Goal: Information Seeking & Learning: Learn about a topic

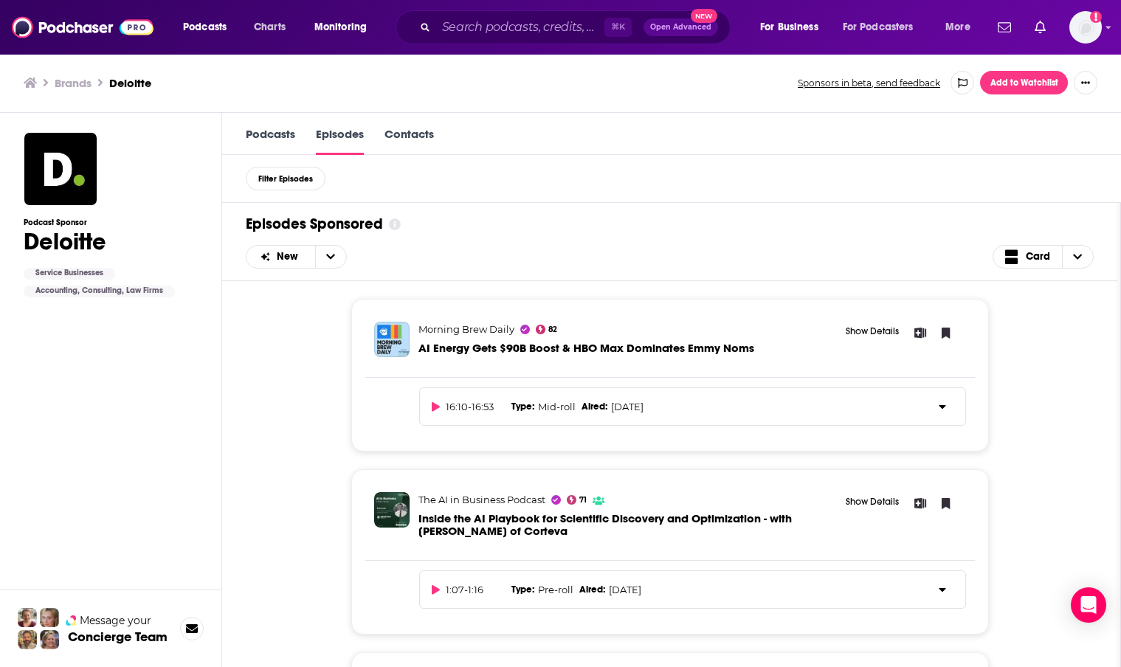
scroll to position [791, 0]
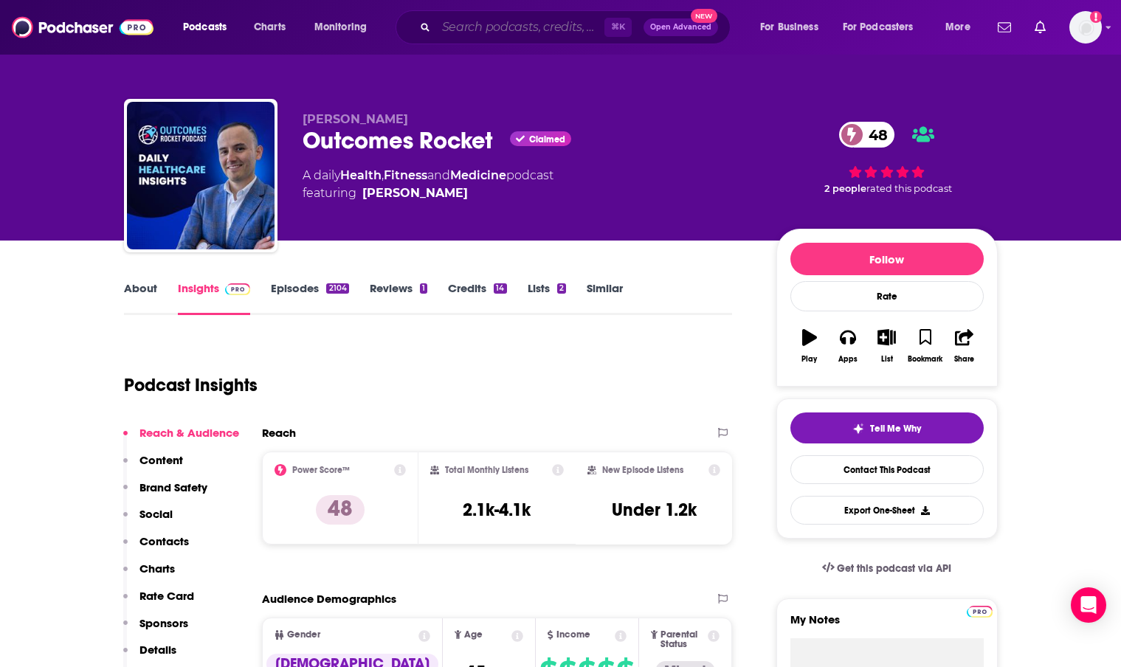
click at [463, 35] on input "Search podcasts, credits, & more..." at bounding box center [520, 27] width 168 height 24
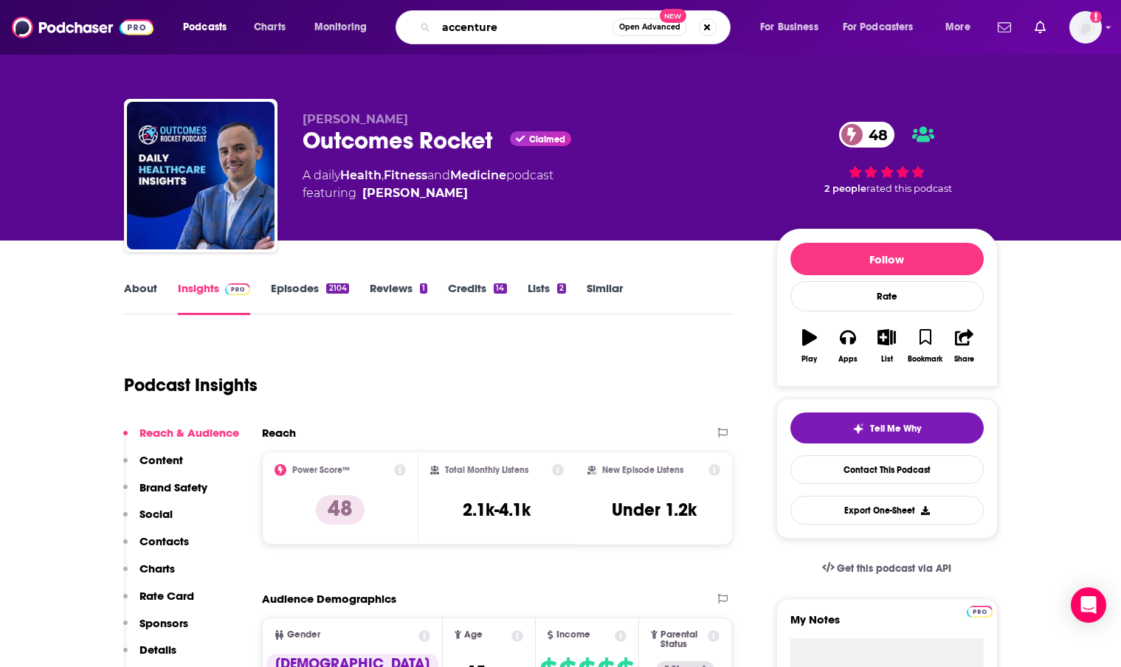
type input "accenture"
click at [423, 26] on icon "Search podcasts, credits, & more..." at bounding box center [424, 27] width 8 height 8
click at [426, 30] on icon "Search podcasts, credits, & more..." at bounding box center [424, 27] width 8 height 8
click at [508, 23] on input "accenture" at bounding box center [524, 27] width 176 height 24
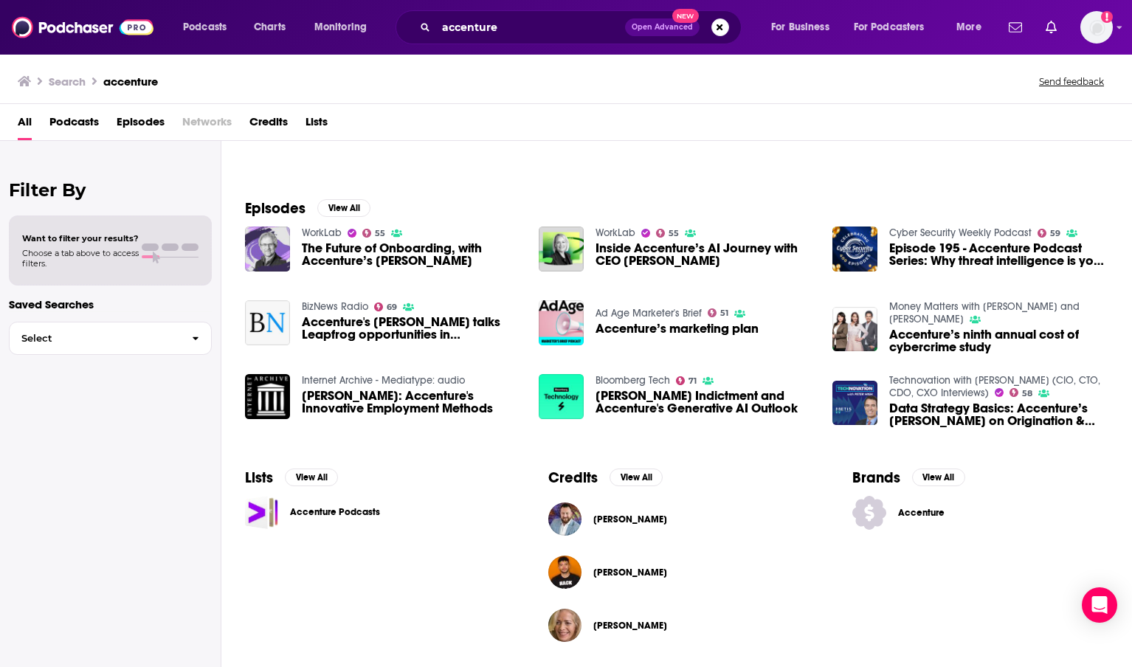
scroll to position [167, 0]
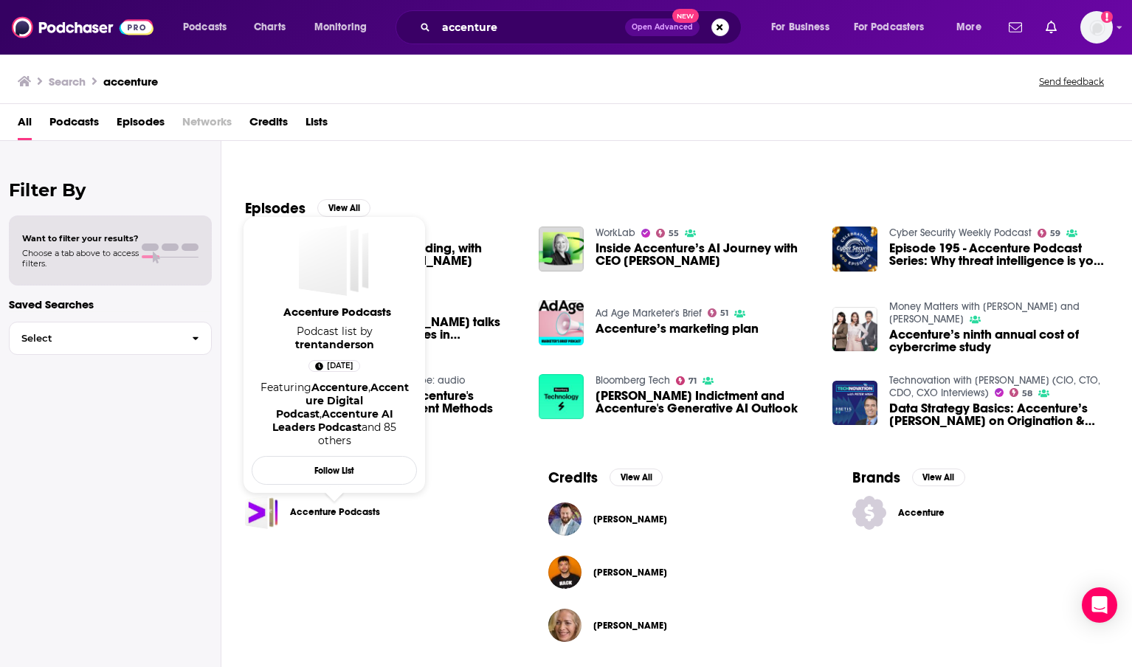
click at [351, 511] on link "Accenture Podcasts" at bounding box center [335, 512] width 90 height 16
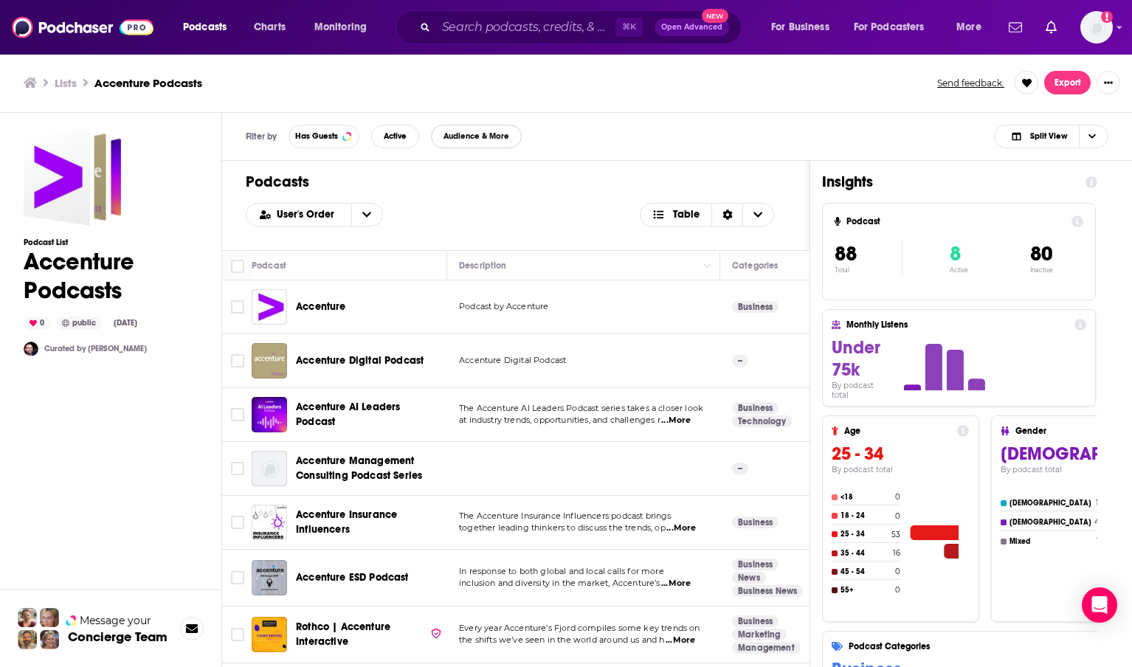
click at [468, 141] on button "Audience & More" at bounding box center [476, 137] width 91 height 24
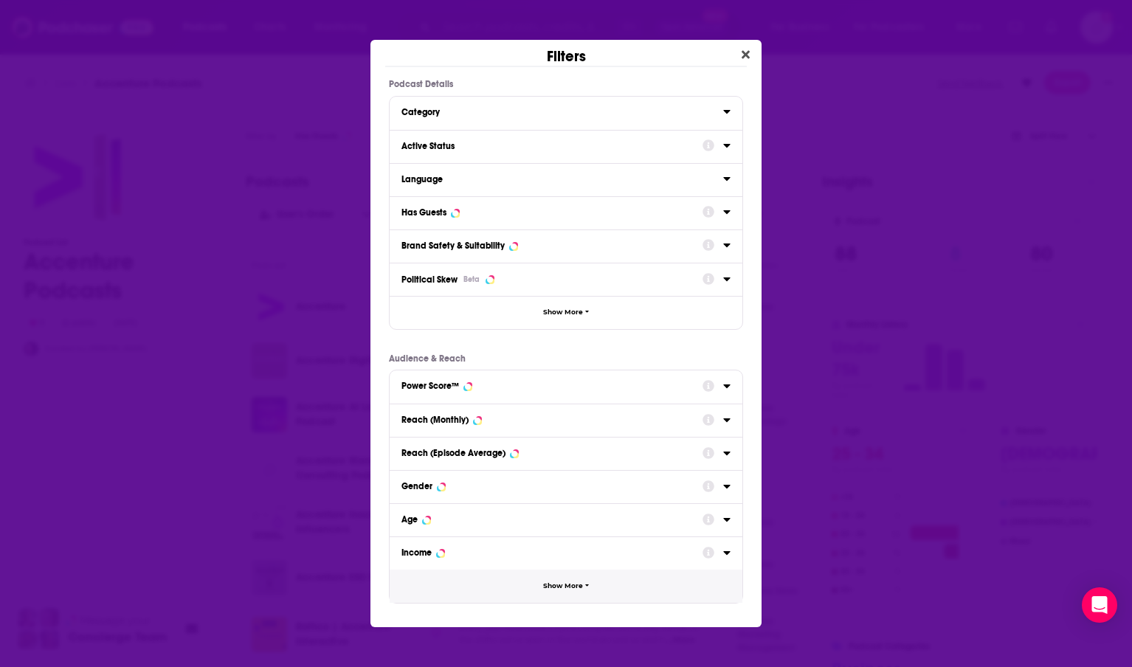
click at [572, 588] on span "Show More" at bounding box center [563, 586] width 40 height 8
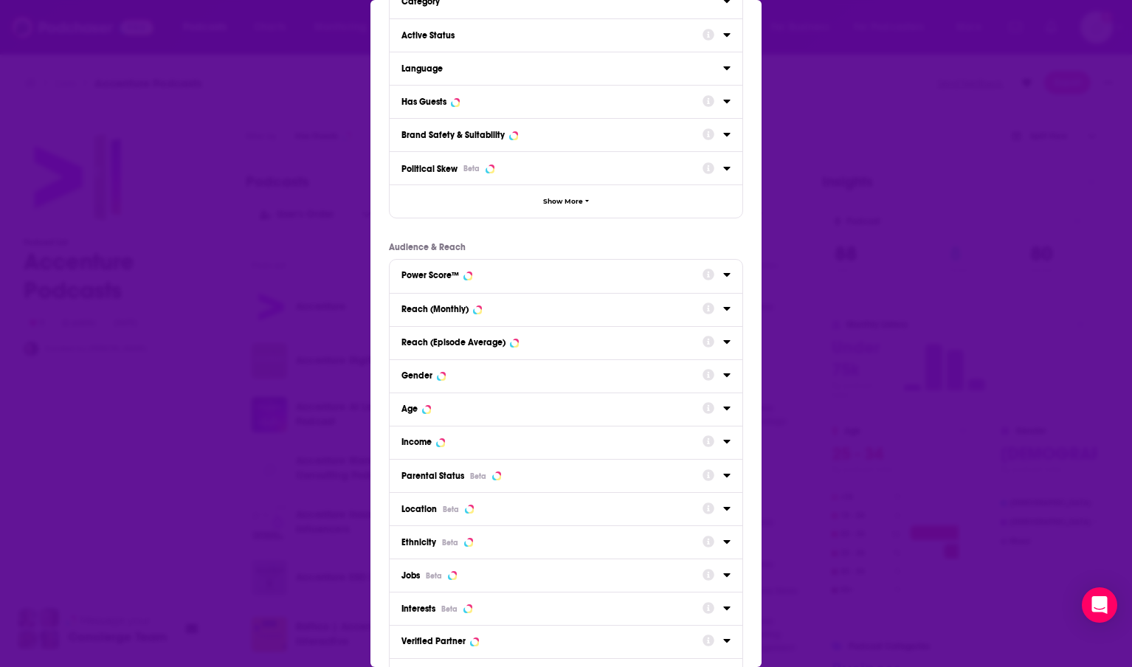
scroll to position [153, 0]
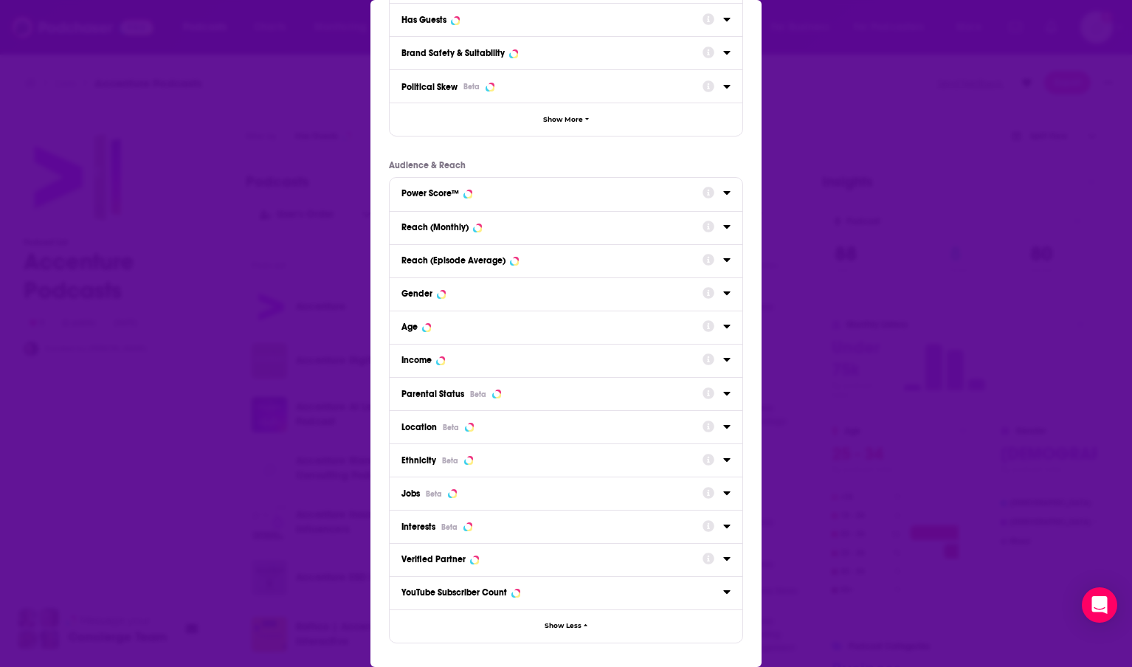
click at [710, 424] on div "Dialog" at bounding box center [716, 427] width 28 height 20
click at [723, 426] on icon "Dialog" at bounding box center [726, 427] width 7 height 4
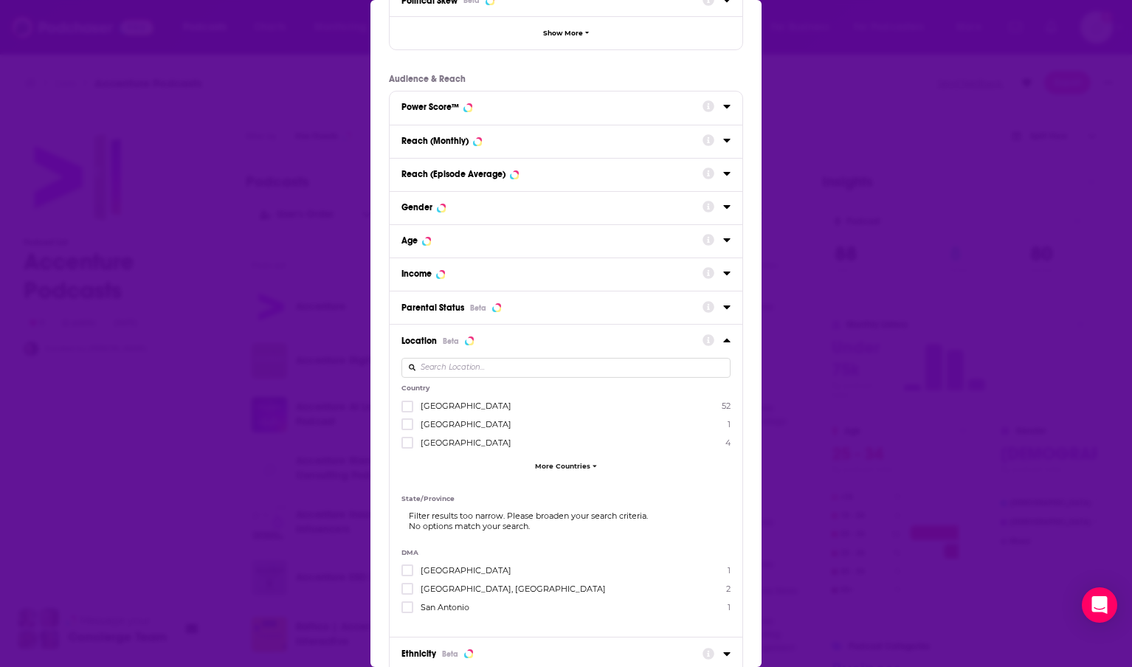
scroll to position [241, 0]
click at [410, 404] on icon "Dialog" at bounding box center [407, 404] width 9 height 9
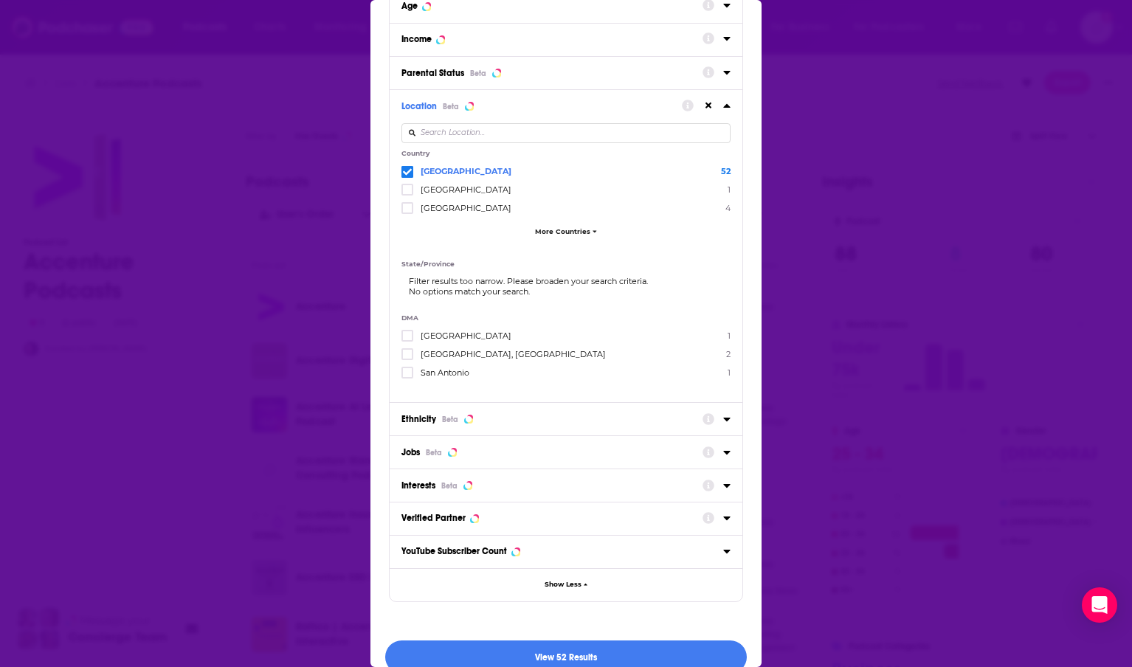
scroll to position [495, 0]
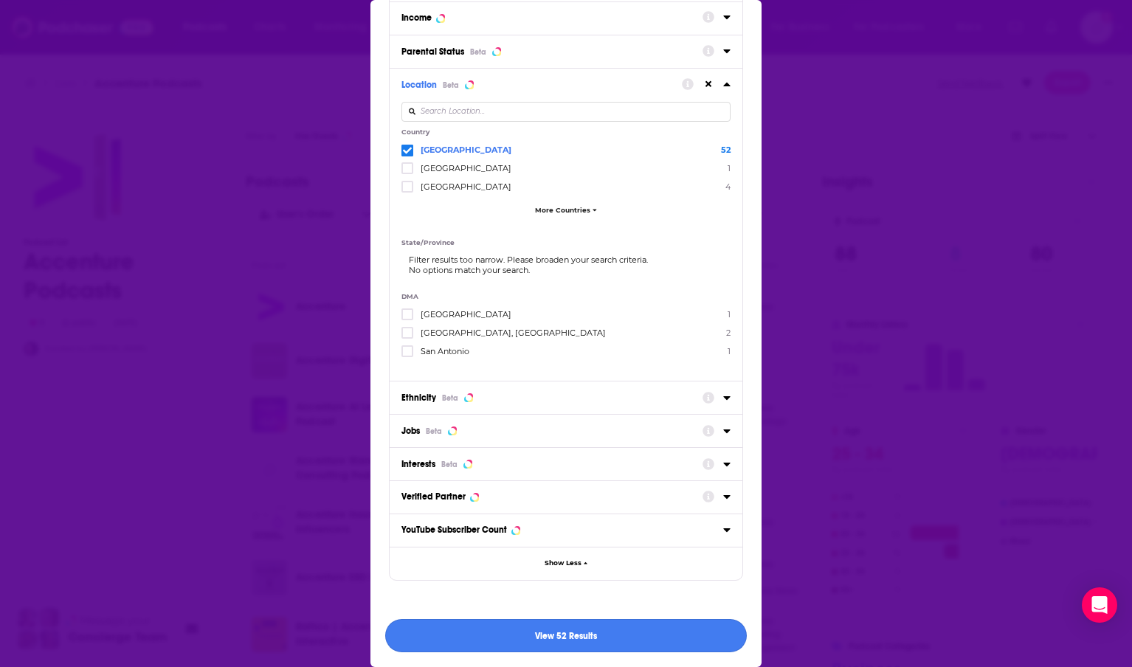
click at [567, 639] on button "View 52 Results" at bounding box center [565, 635] width 361 height 33
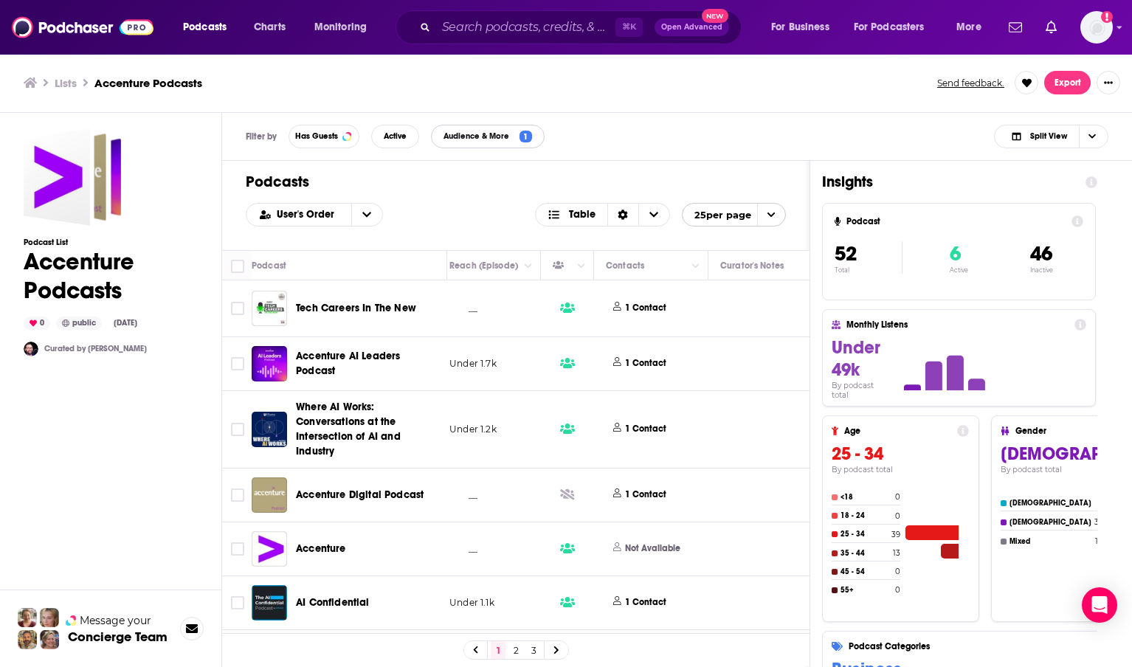
scroll to position [0, 661]
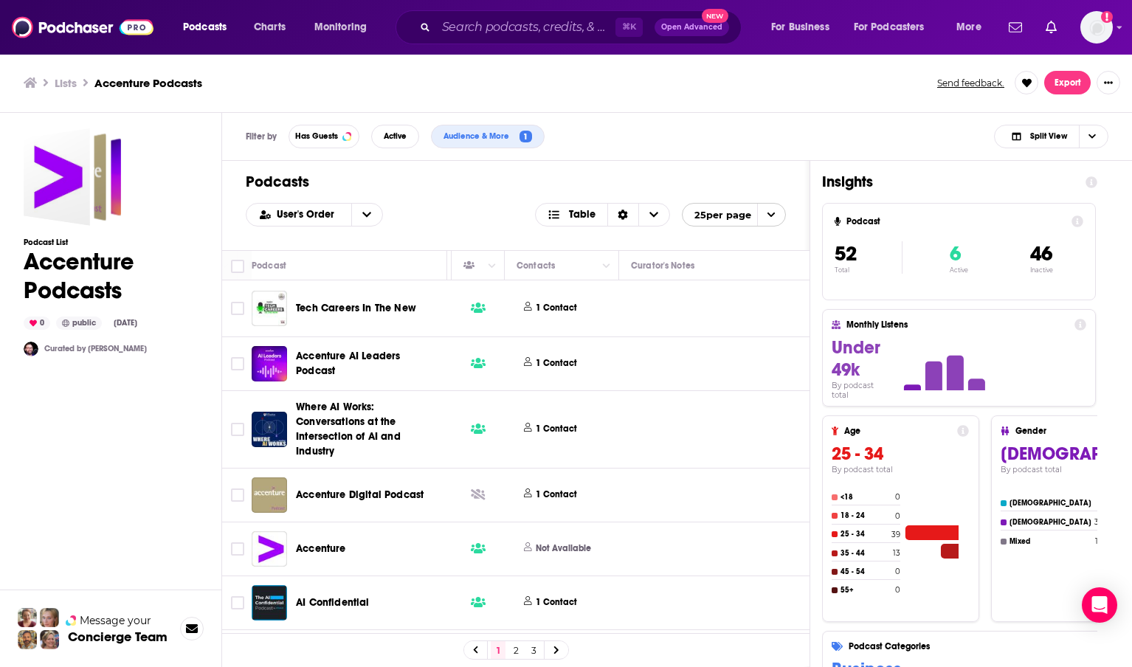
click at [735, 637] on div "1 2 3" at bounding box center [515, 649] width 587 height 33
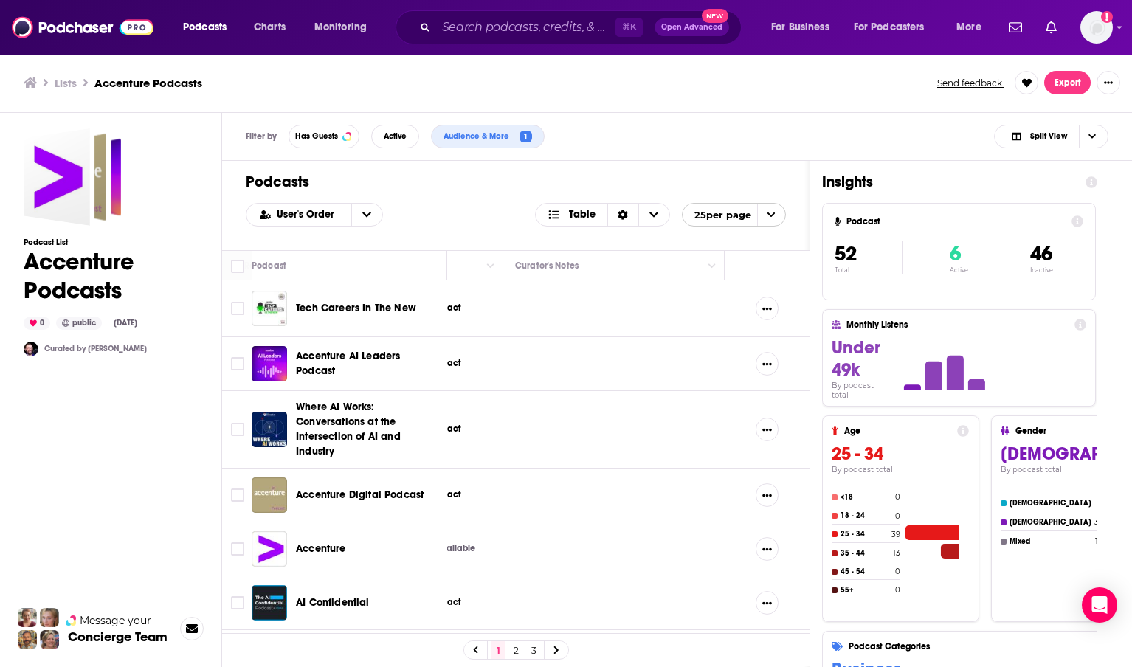
scroll to position [0, 555]
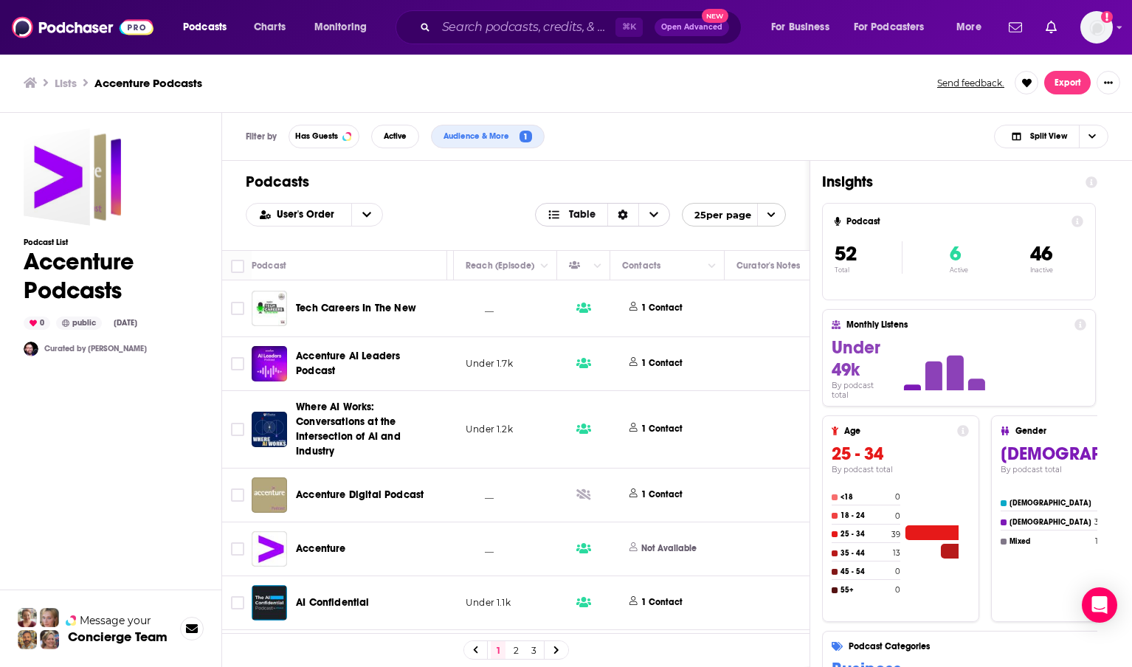
click at [626, 220] on div "Sort Direction" at bounding box center [622, 215] width 31 height 22
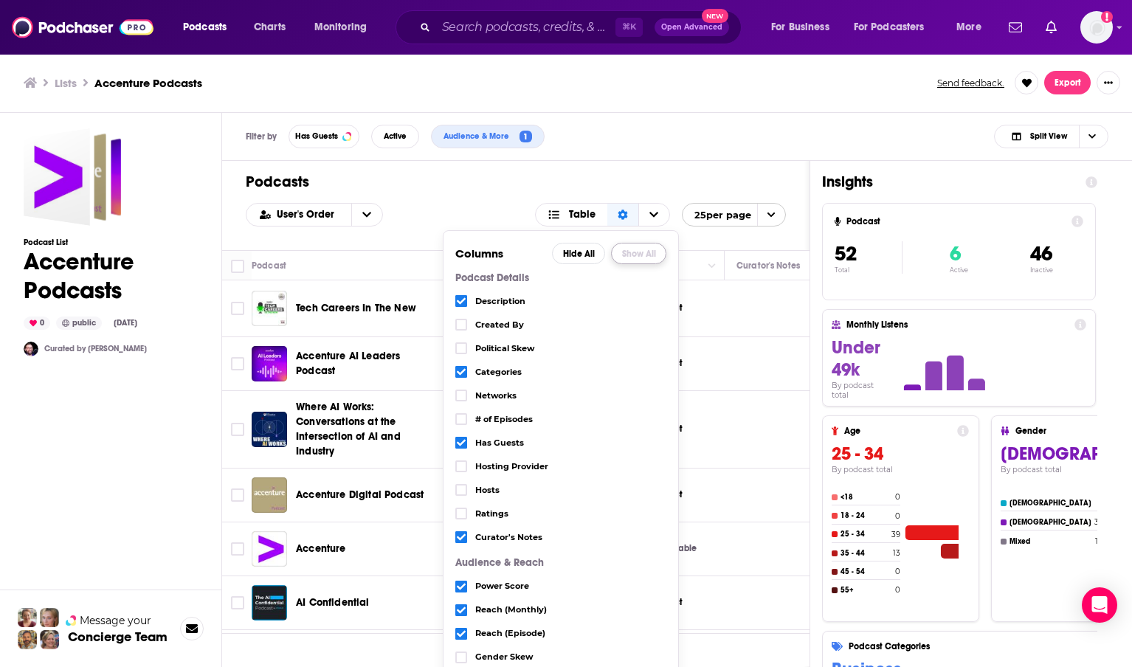
click at [628, 250] on button "Show All" at bounding box center [638, 253] width 55 height 21
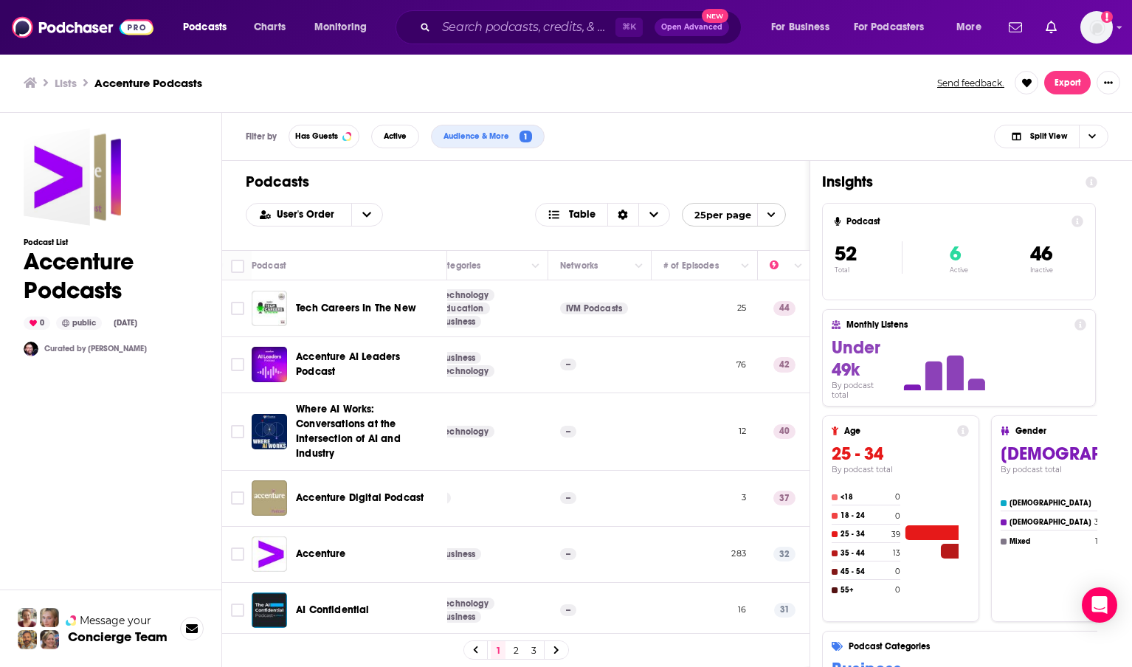
click at [441, 206] on div "User's Order Table 25 per page" at bounding box center [516, 215] width 540 height 24
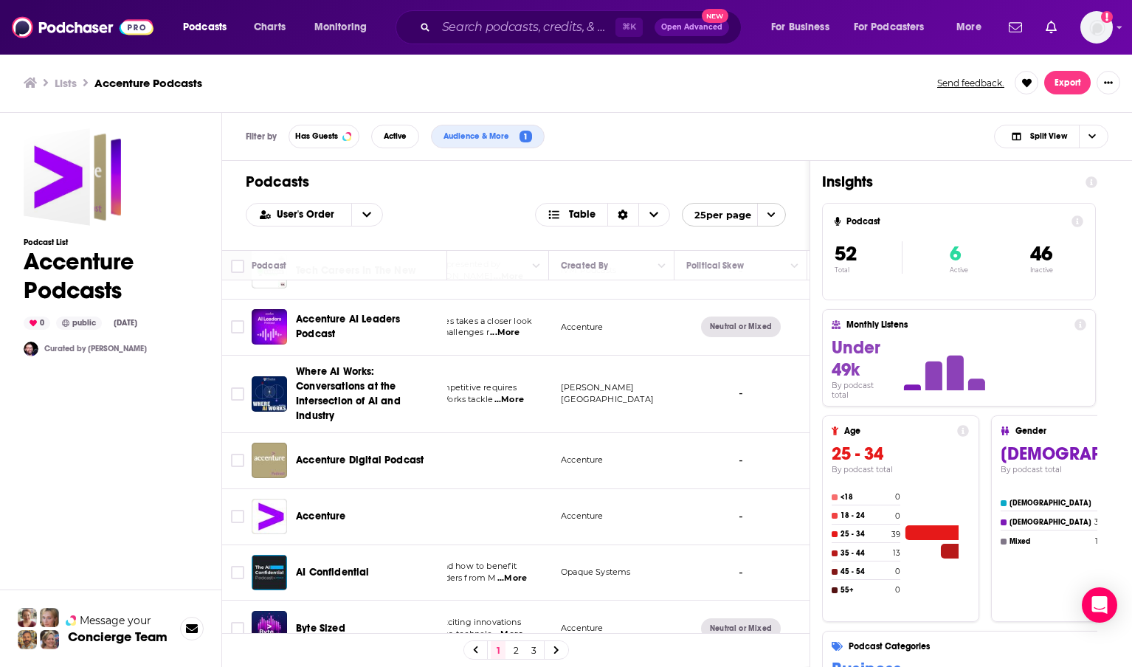
scroll to position [38, 171]
